Goal: Communication & Community: Answer question/provide support

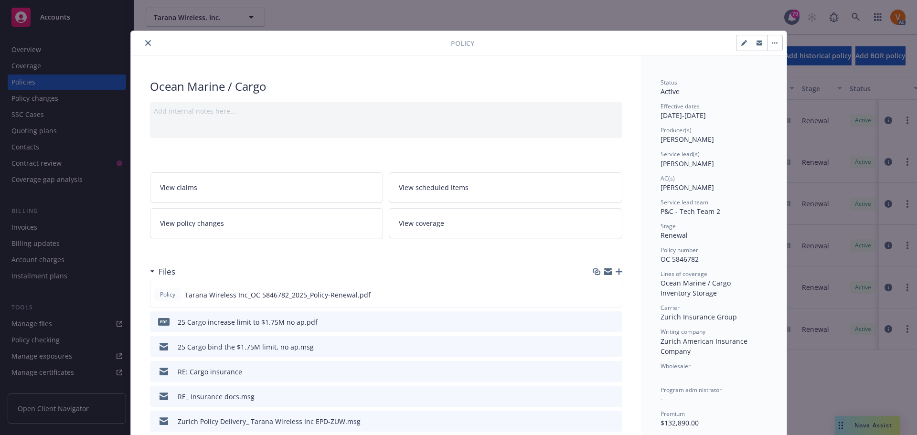
click at [145, 43] on icon "close" at bounding box center [148, 43] width 6 height 6
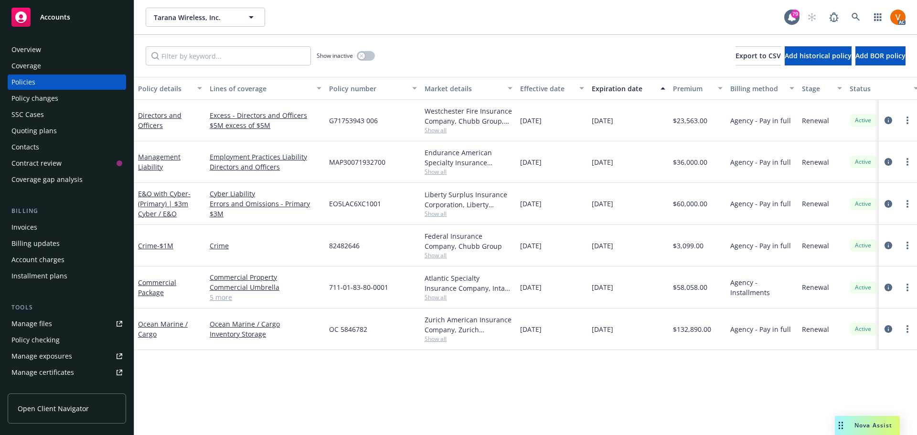
click at [854, 429] on div "Nova Assist" at bounding box center [872, 425] width 53 height 8
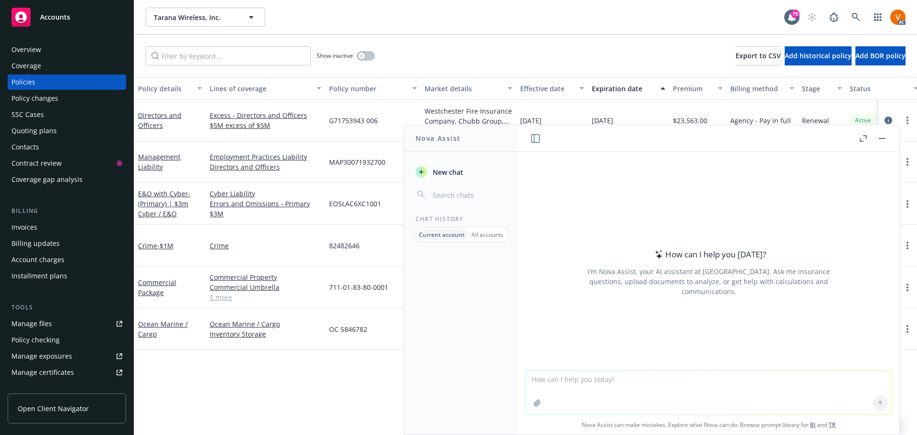
click at [750, 376] on textarea at bounding box center [709, 392] width 366 height 44
paste textarea "Hi [PERSON_NAME], Thank you for the information. Can you please provide me with…"
type textarea "correct grammar: Hi [PERSON_NAME], Thank you for the information. Can you pleas…"
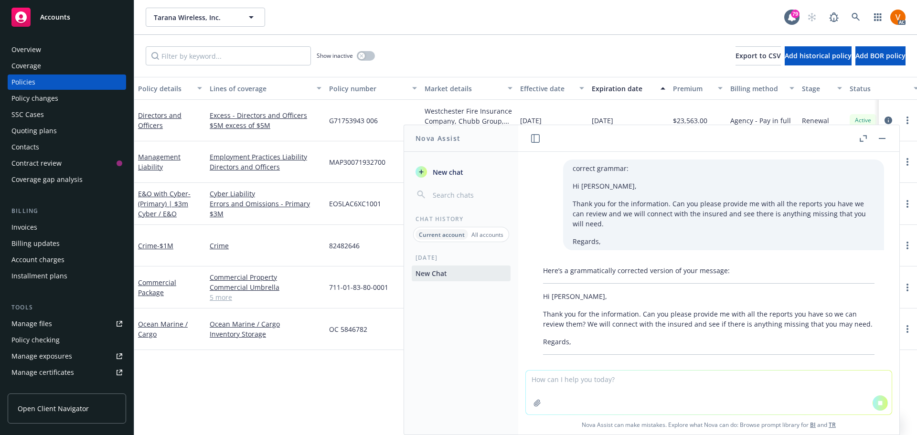
scroll to position [9, 0]
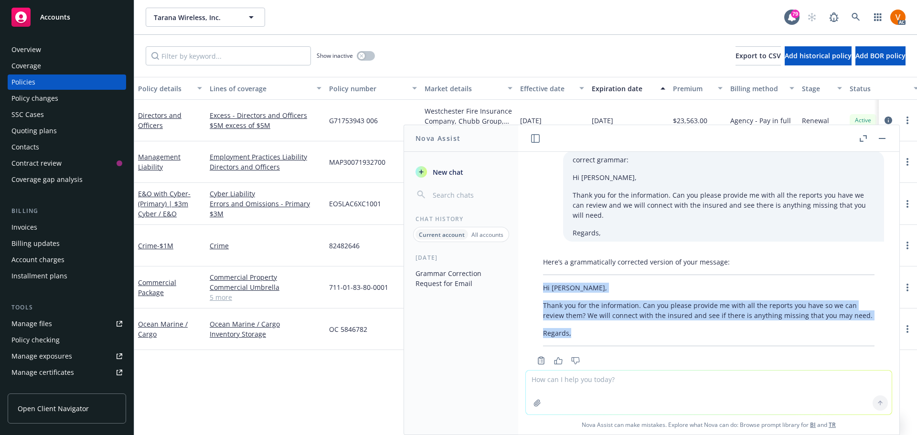
drag, startPoint x: 570, startPoint y: 320, endPoint x: 535, endPoint y: 265, distance: 65.0
click at [535, 265] on div "Here’s a grammatically corrected version of your message: Hi [PERSON_NAME], Tha…" at bounding box center [708, 301] width 350 height 97
copy div "Hi [PERSON_NAME], Thank you for the information. Can you please provide me with…"
